Goal: Information Seeking & Learning: Understand process/instructions

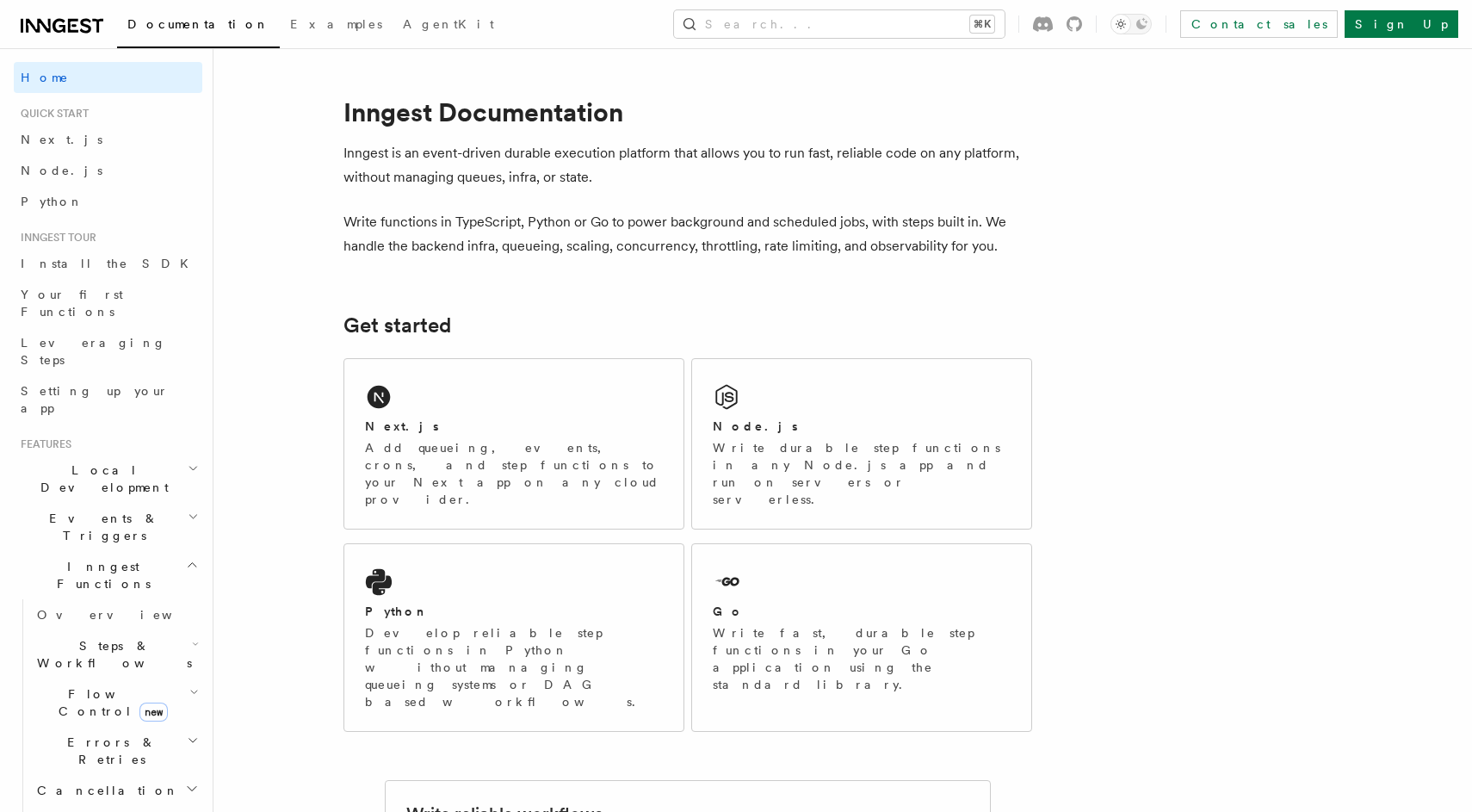
click at [192, 637] on icon "button" at bounding box center [195, 644] width 7 height 14
click at [95, 780] on span "Wait for events" at bounding box center [104, 795] width 102 height 31
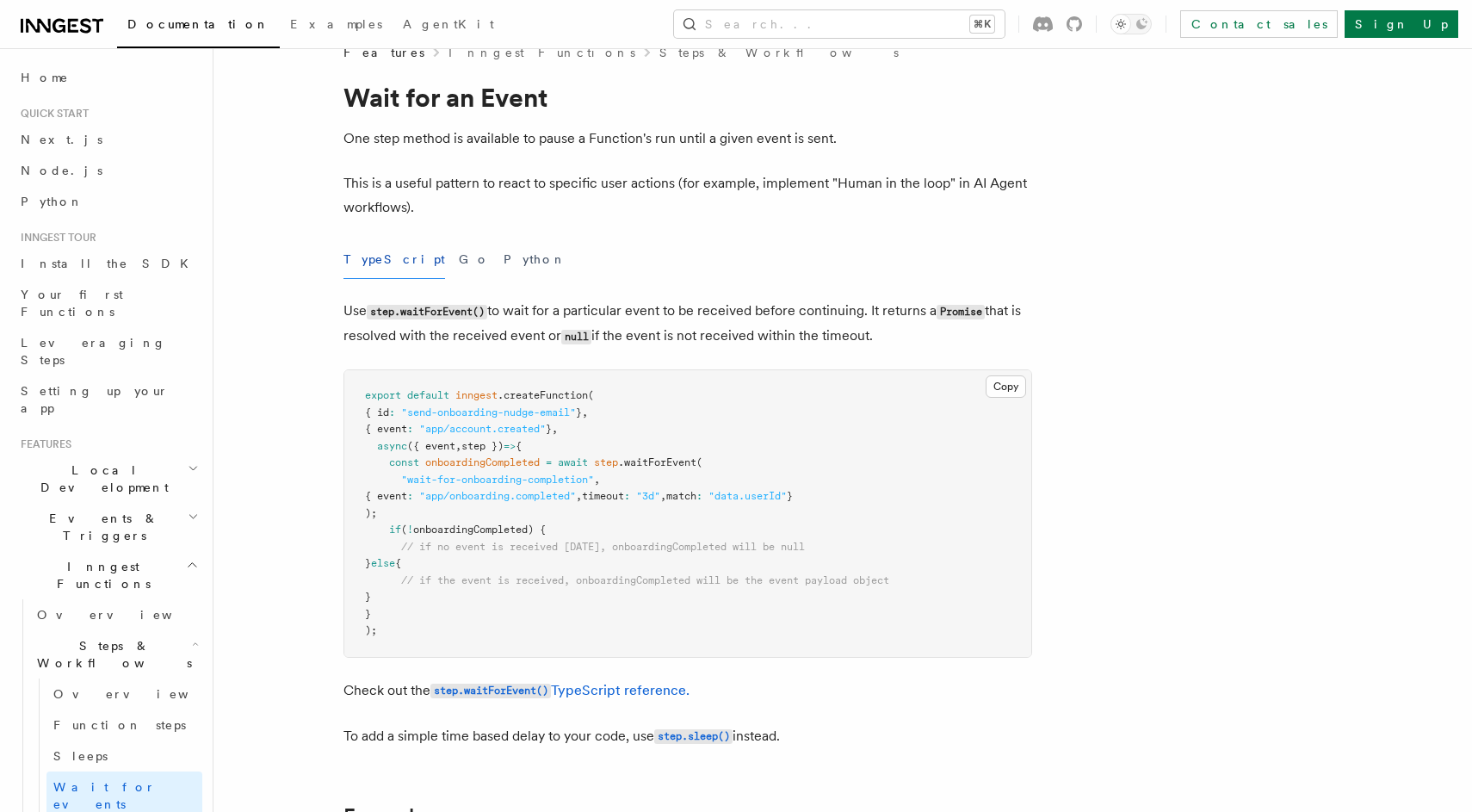
scroll to position [40, 0]
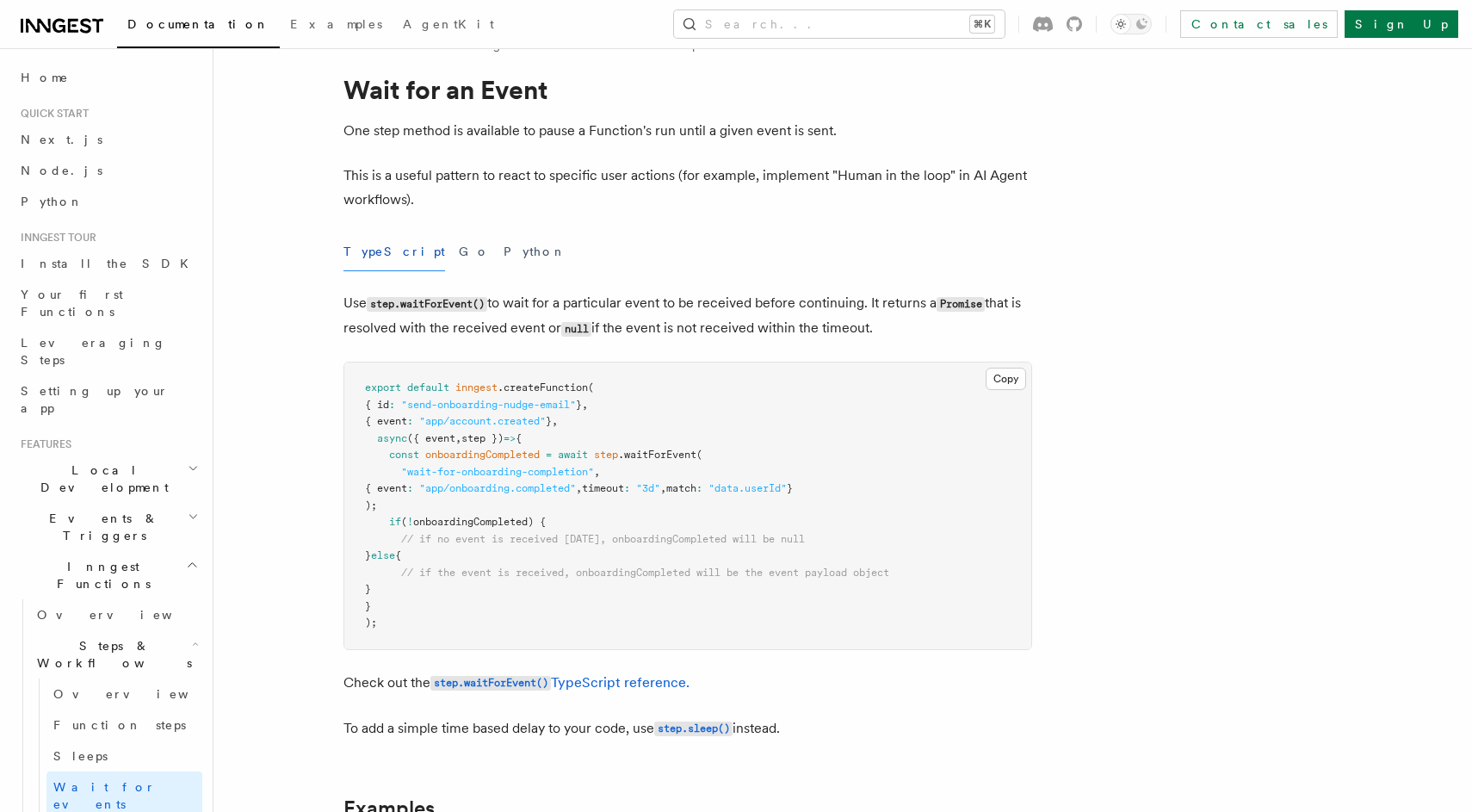
drag, startPoint x: 417, startPoint y: 505, endPoint x: 378, endPoint y: 458, distance: 61.1
click at [378, 458] on pre "export default inngest .createFunction ( { id : "send-onboarding-nudge-email" }…" at bounding box center [688, 505] width 687 height 287
copy code "const onboardingCompleted = await step .waitForEvent ( "wait-for-onboarding-com…"
click at [661, 483] on span ""3d"" at bounding box center [647, 487] width 24 height 12
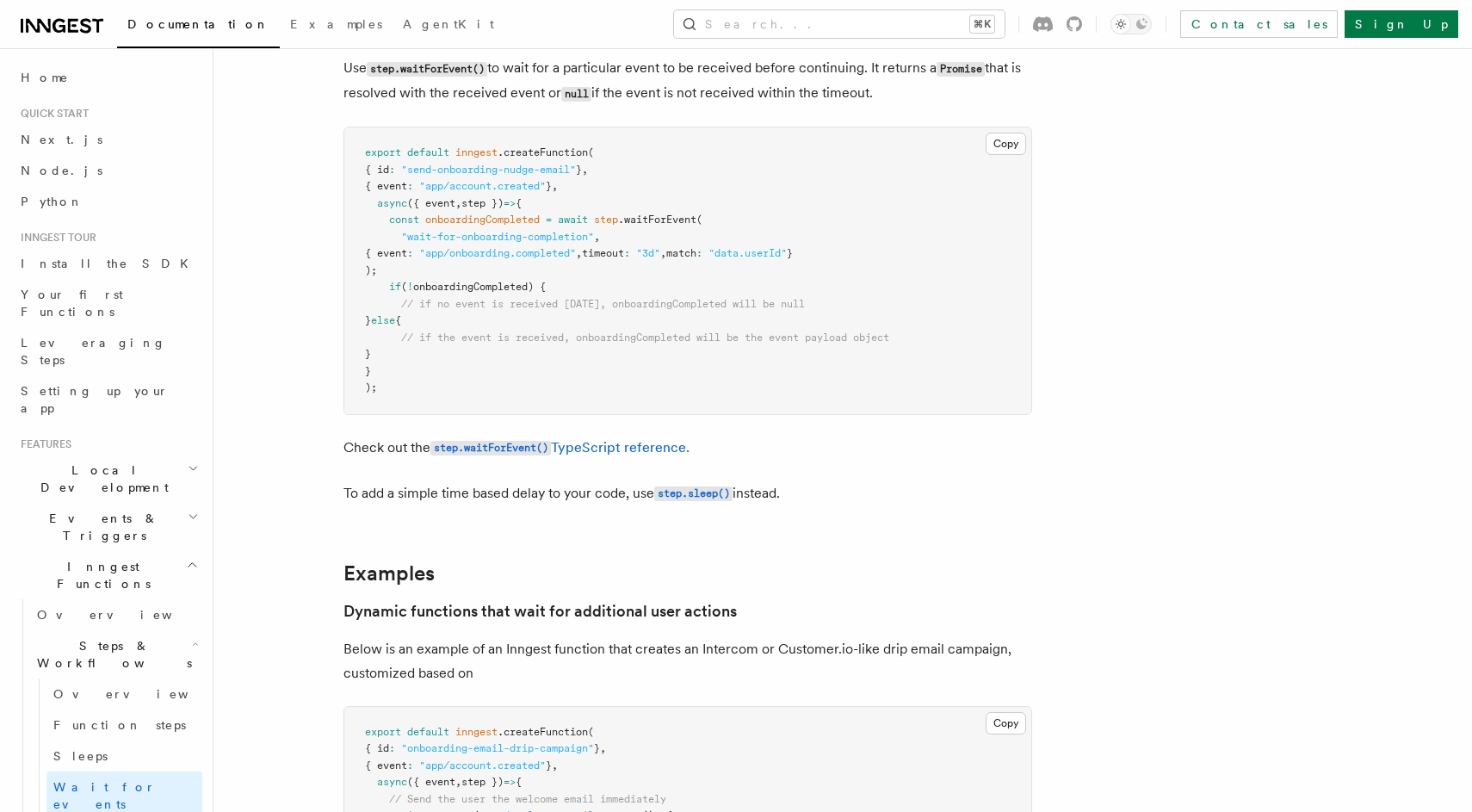
scroll to position [293, 0]
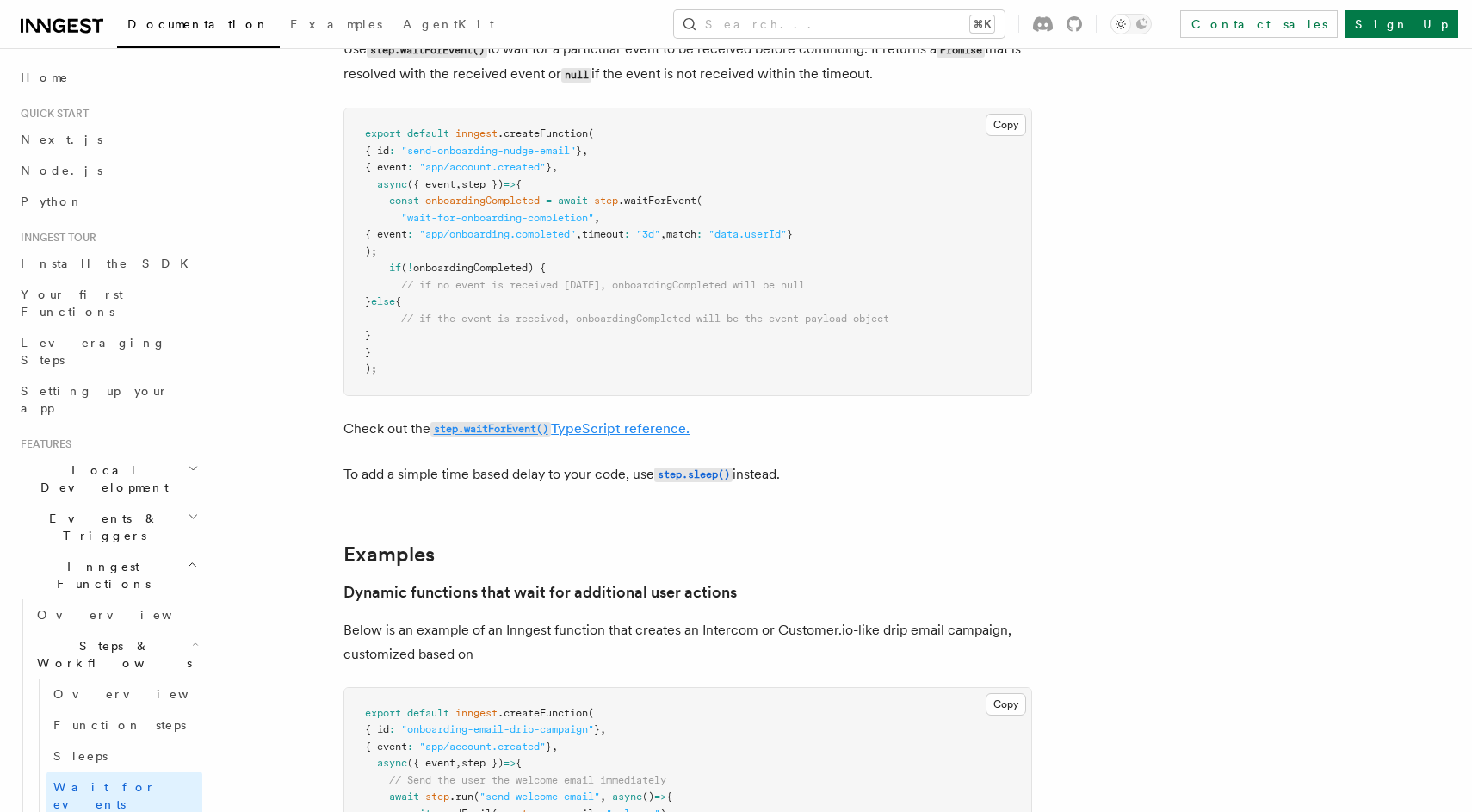
click at [507, 431] on code "step.waitForEvent()" at bounding box center [490, 429] width 120 height 14
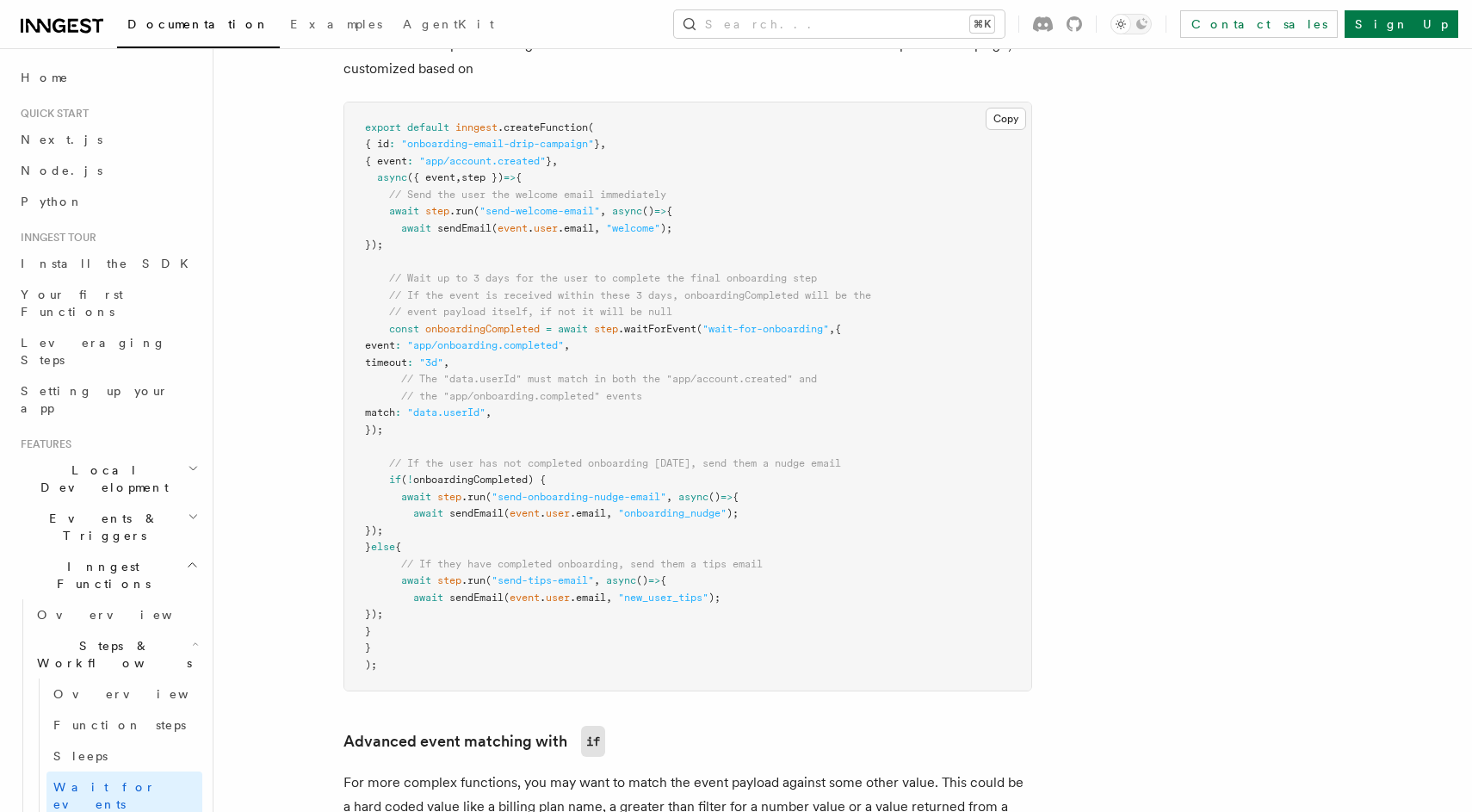
scroll to position [883, 0]
